Goal: Find specific page/section: Find specific page/section

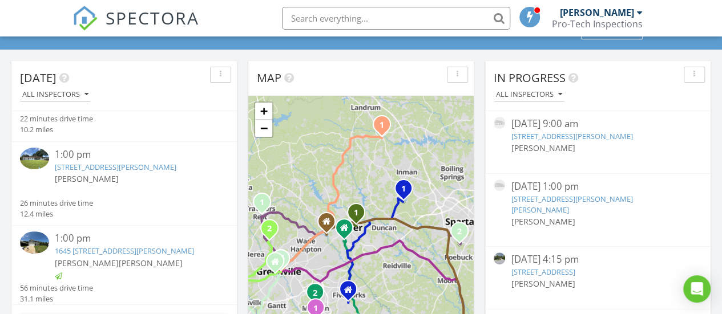
scroll to position [1074, 0]
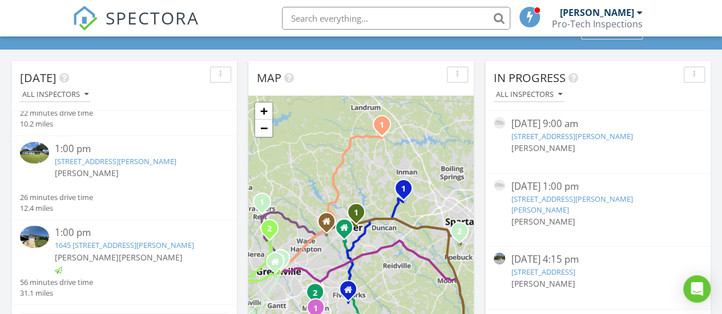
click at [130, 167] on link "1600 Old Pelzer Rd, Piedmont, SC 29673" at bounding box center [116, 161] width 122 height 10
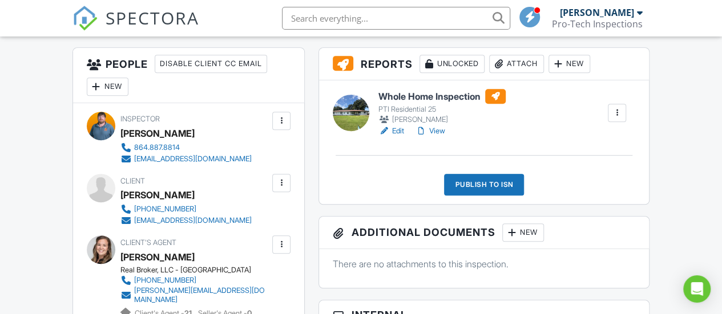
scroll to position [337, 0]
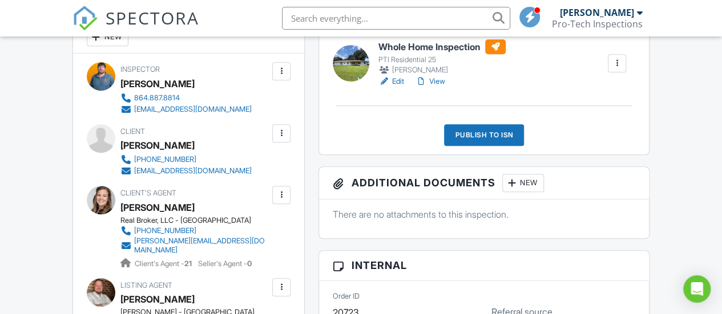
click at [443, 79] on link "View" at bounding box center [430, 81] width 30 height 11
